Goal: Information Seeking & Learning: Find specific fact

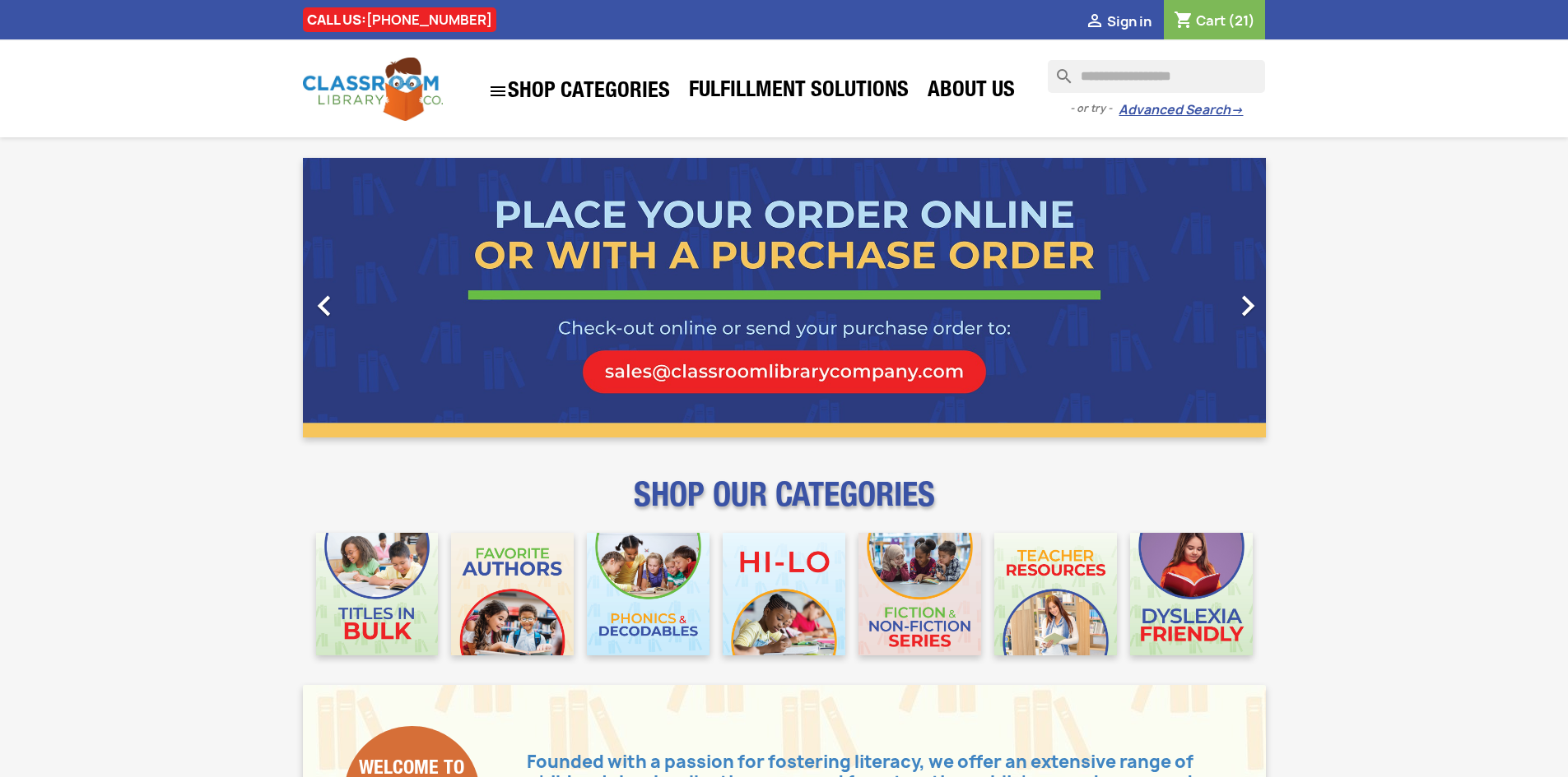
click at [1170, 77] on input "Search" at bounding box center [1156, 76] width 218 height 33
type input "**********"
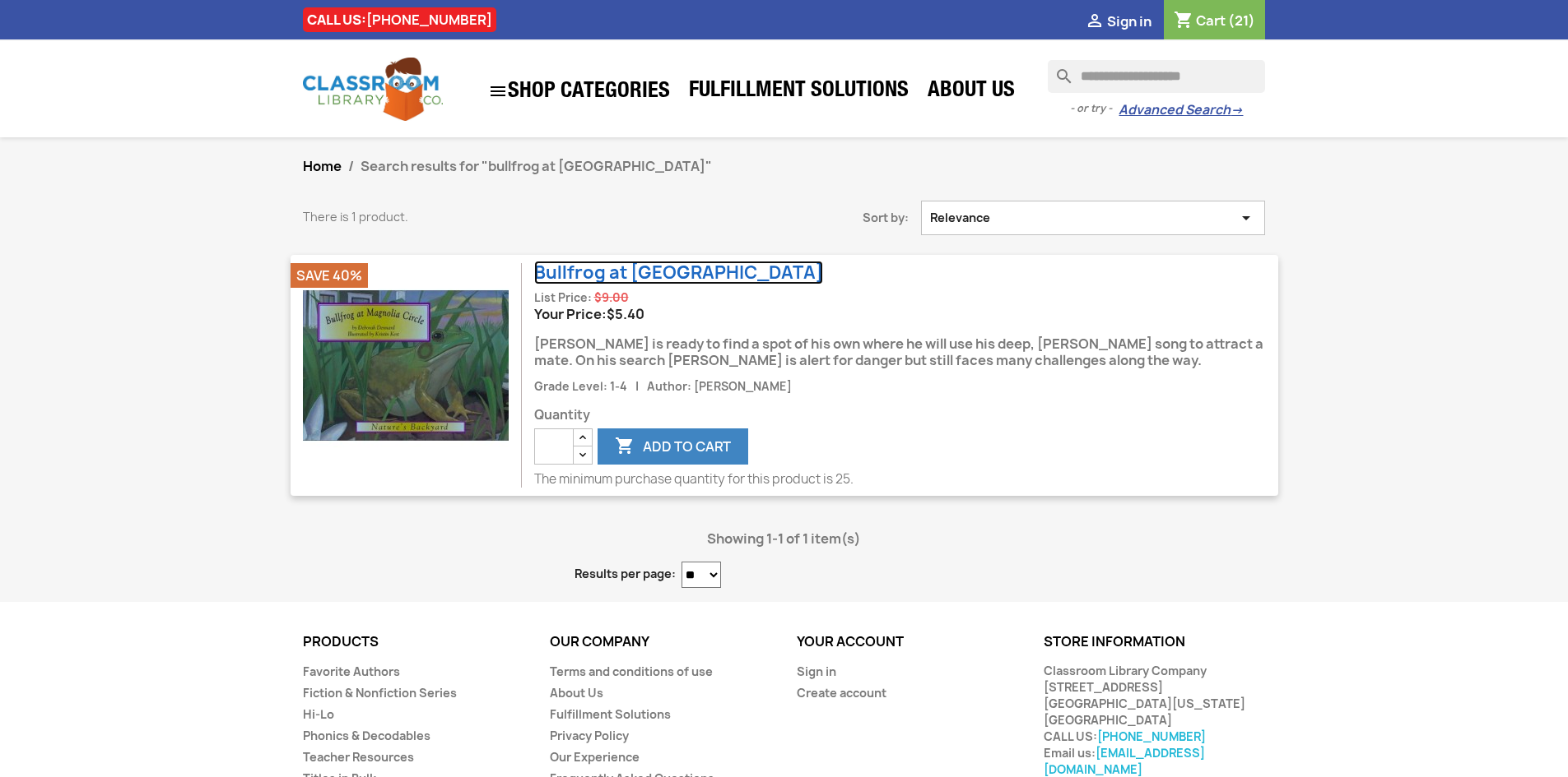
click at [697, 278] on link "Bullfrog at Magnolia Circle" at bounding box center [679, 272] width 289 height 24
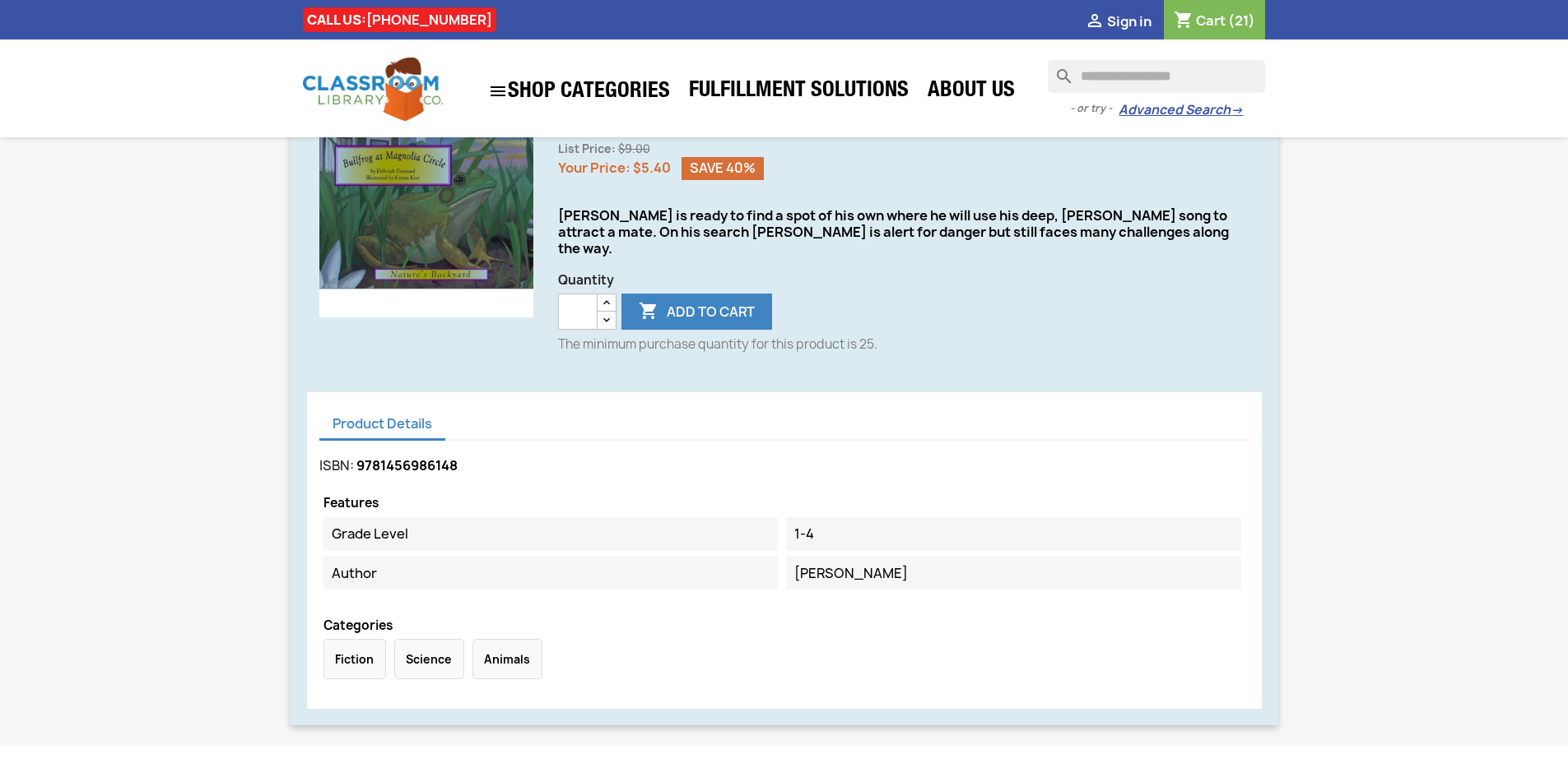
scroll to position [493, 0]
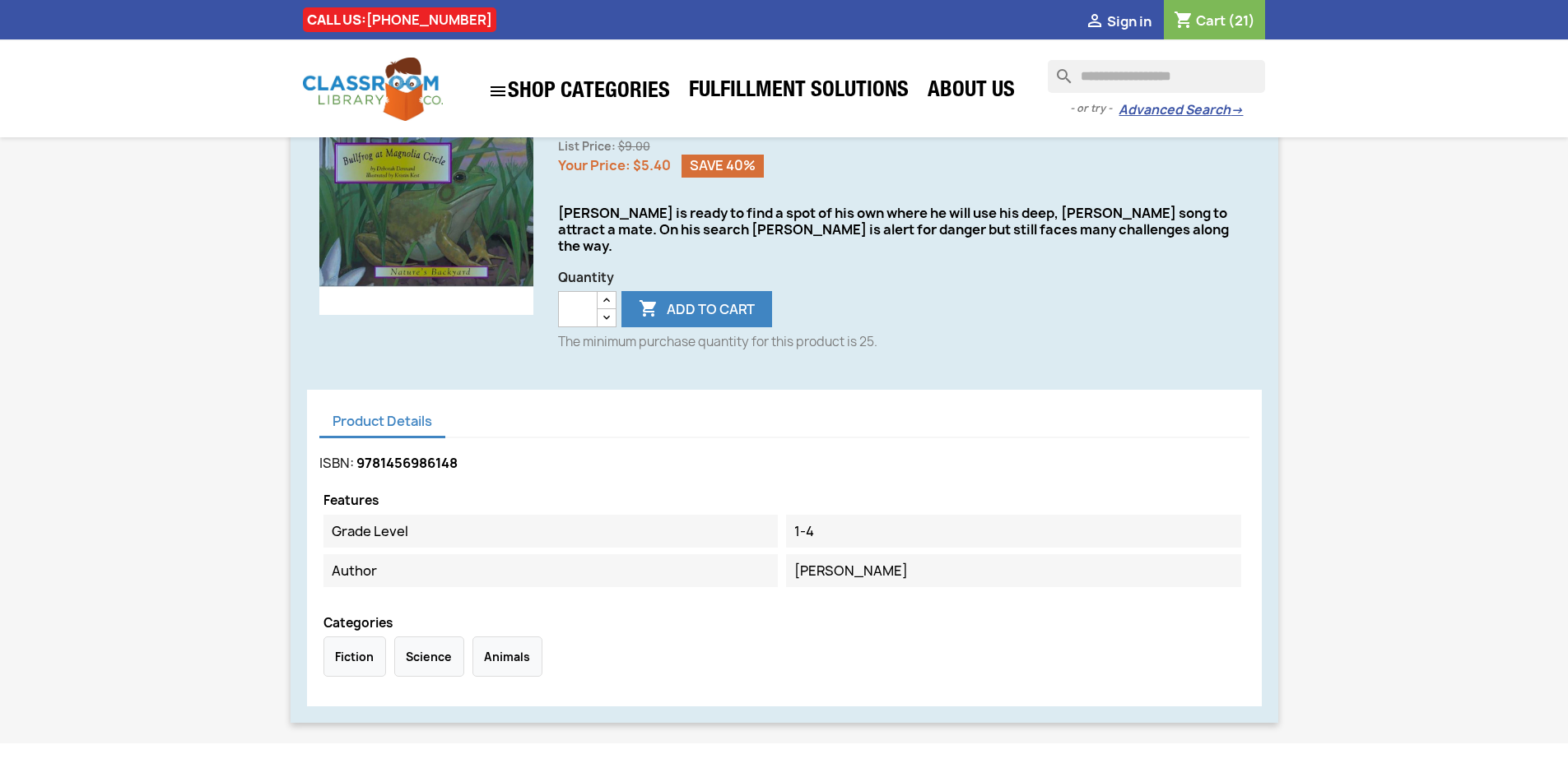
click at [381, 454] on span "9781456986148" at bounding box center [406, 462] width 101 height 18
copy span "9781456986148"
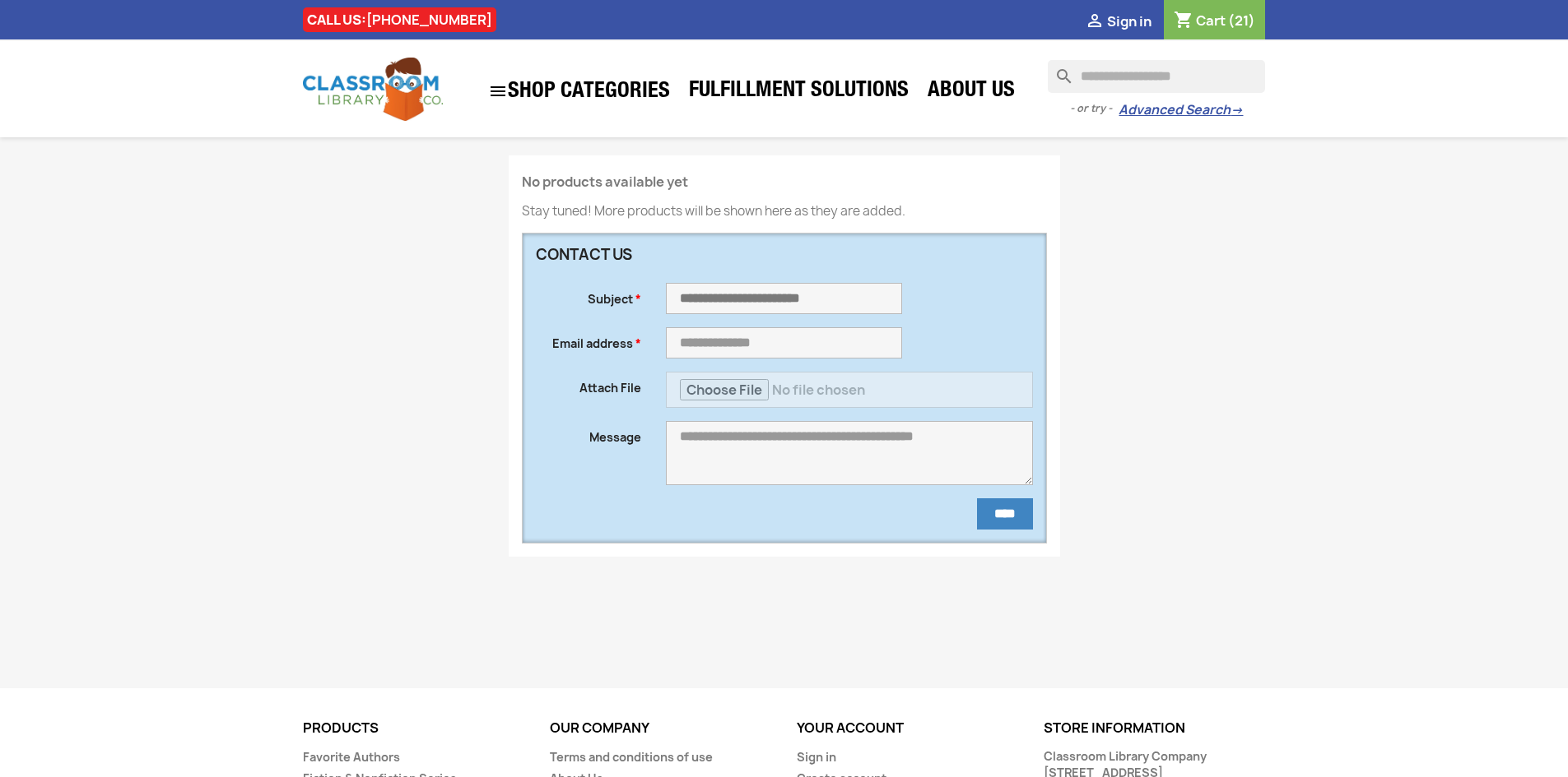
scroll to position [291, 0]
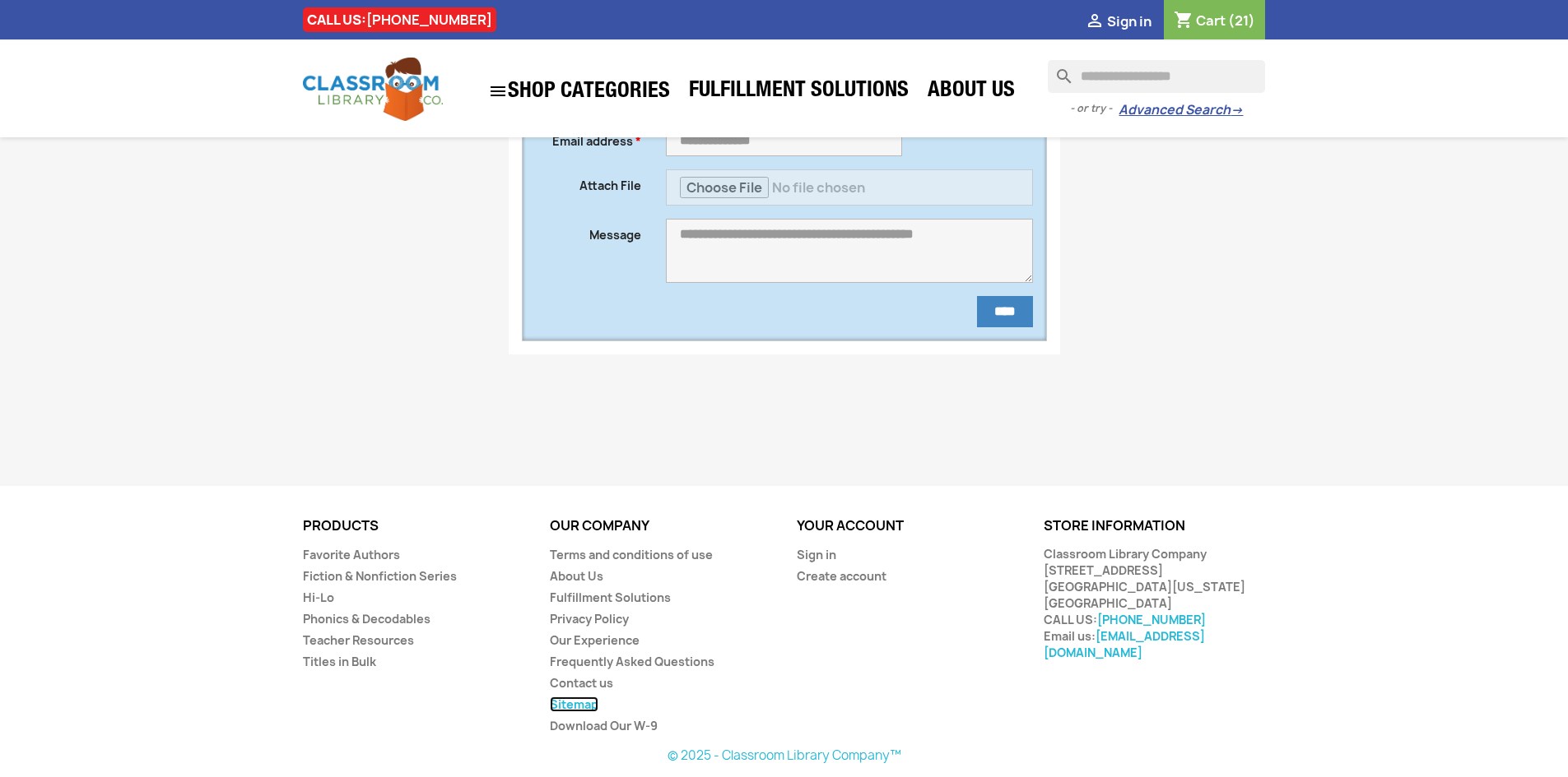
click at [591, 700] on link "Sitemap" at bounding box center [574, 705] width 48 height 16
